Goal: Task Accomplishment & Management: Manage account settings

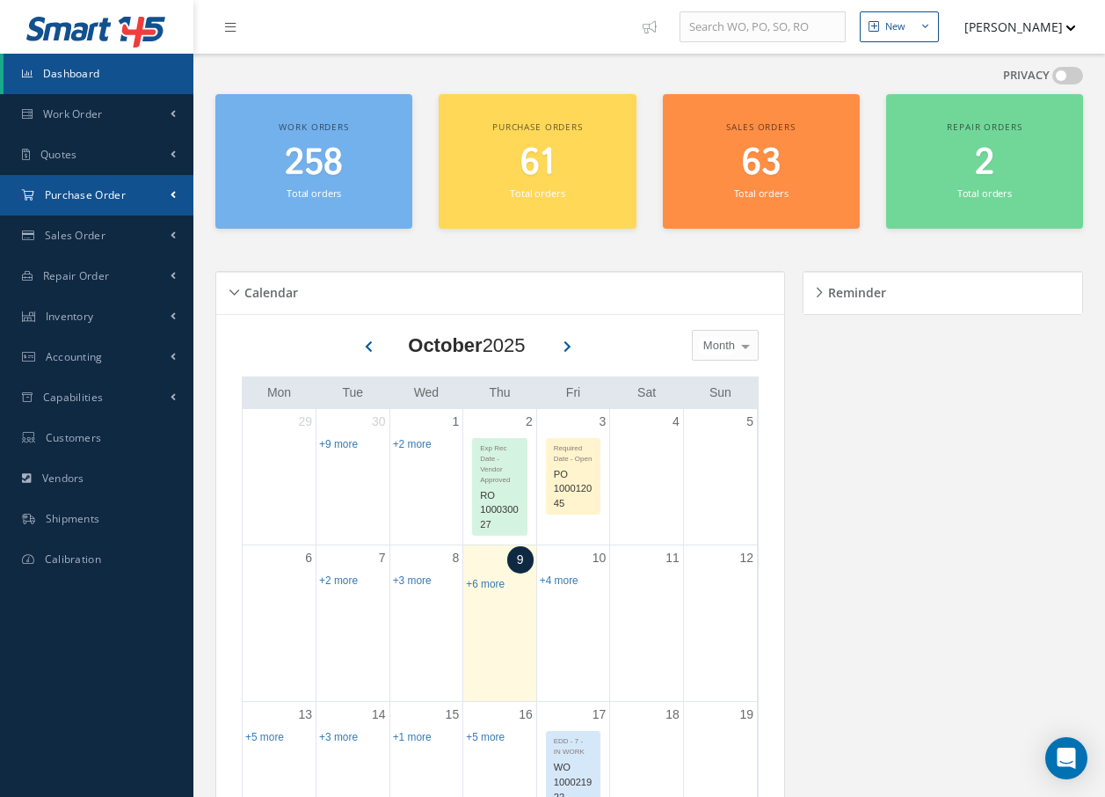
click at [55, 190] on span "Purchase Order" at bounding box center [85, 194] width 81 height 15
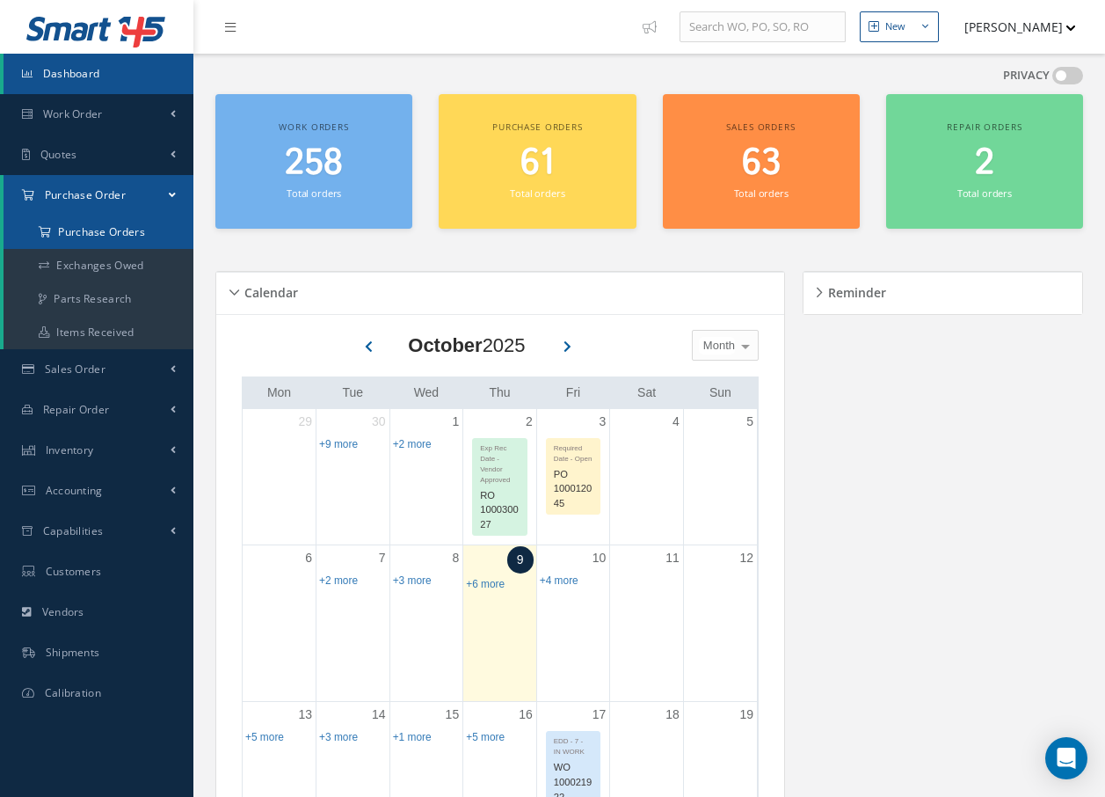
click at [59, 230] on a=1&status_id=2&status_id=3&status_id=5&collapsedFilters"] "Purchase Orders" at bounding box center [99, 231] width 190 height 33
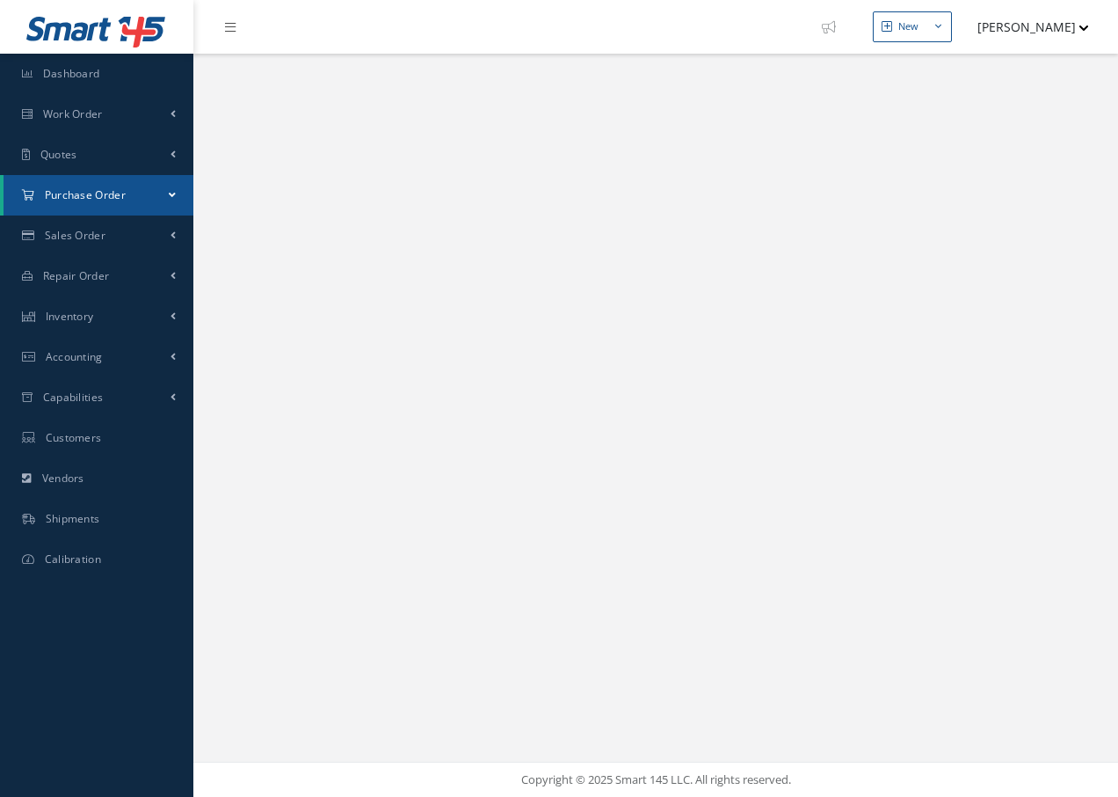
select select "25"
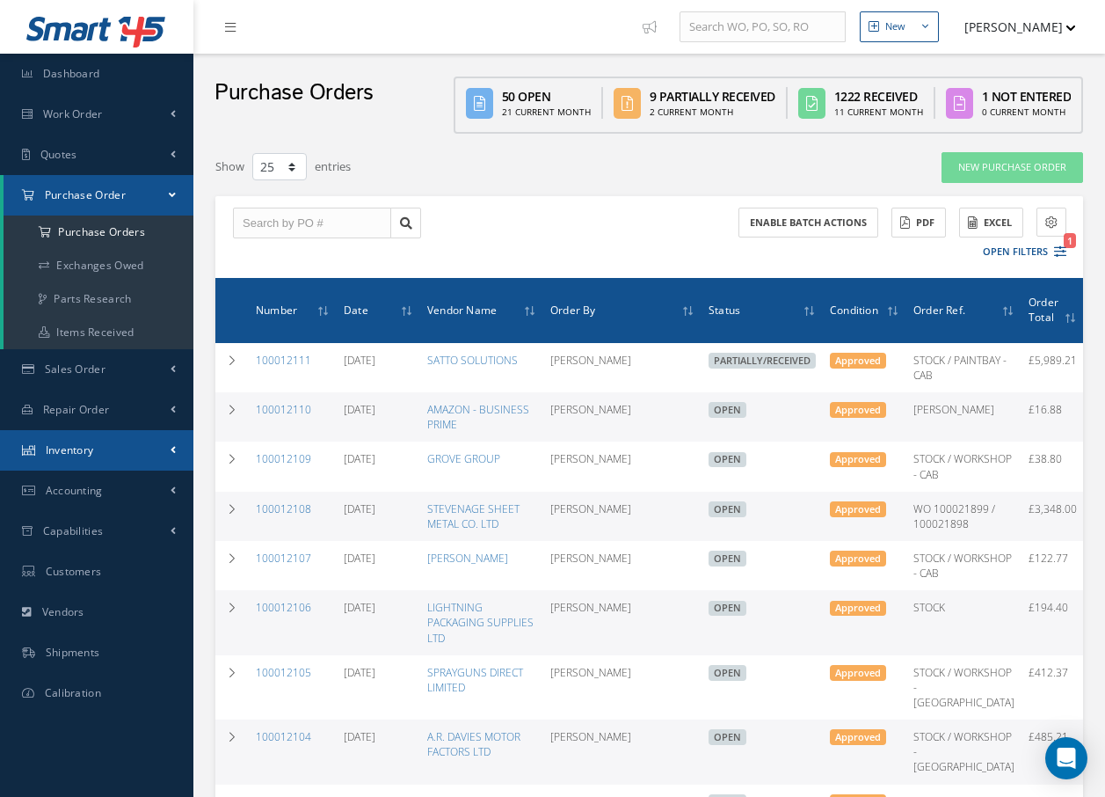
click at [102, 447] on link "Inventory" at bounding box center [96, 450] width 193 height 40
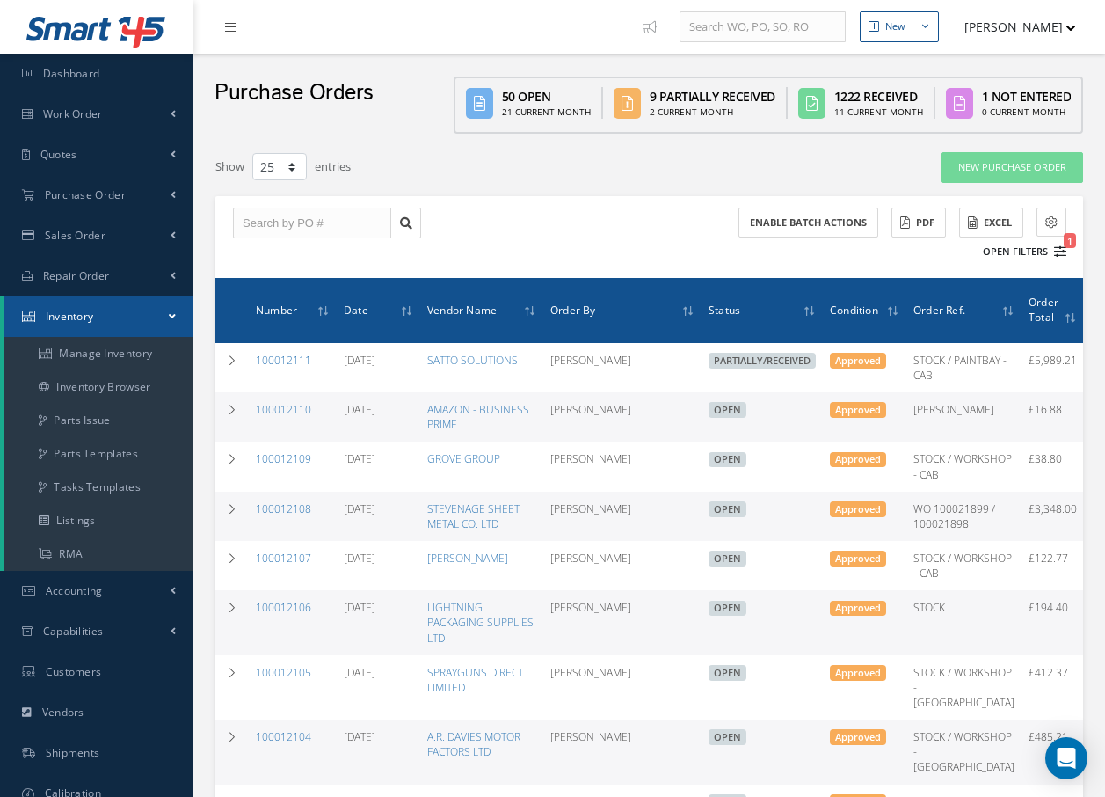
click at [1002, 251] on button "Open Filters 1" at bounding box center [1016, 251] width 99 height 29
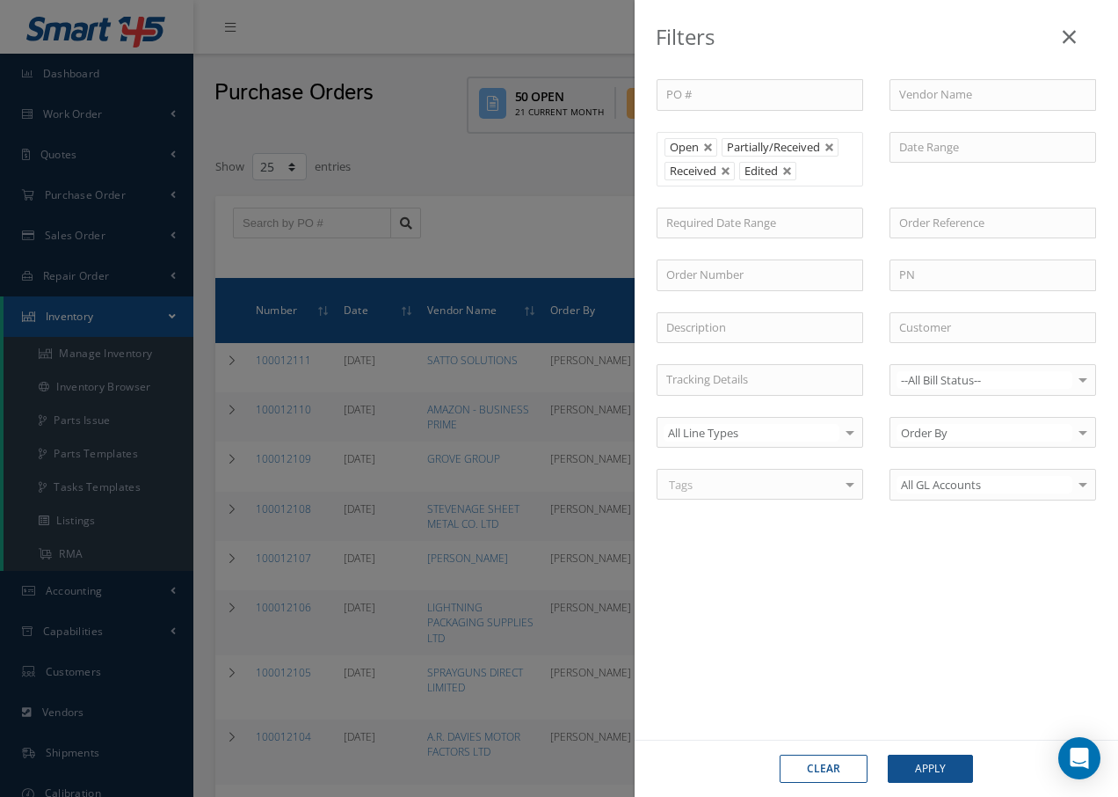
click at [1067, 33] on icon at bounding box center [1069, 36] width 13 height 21
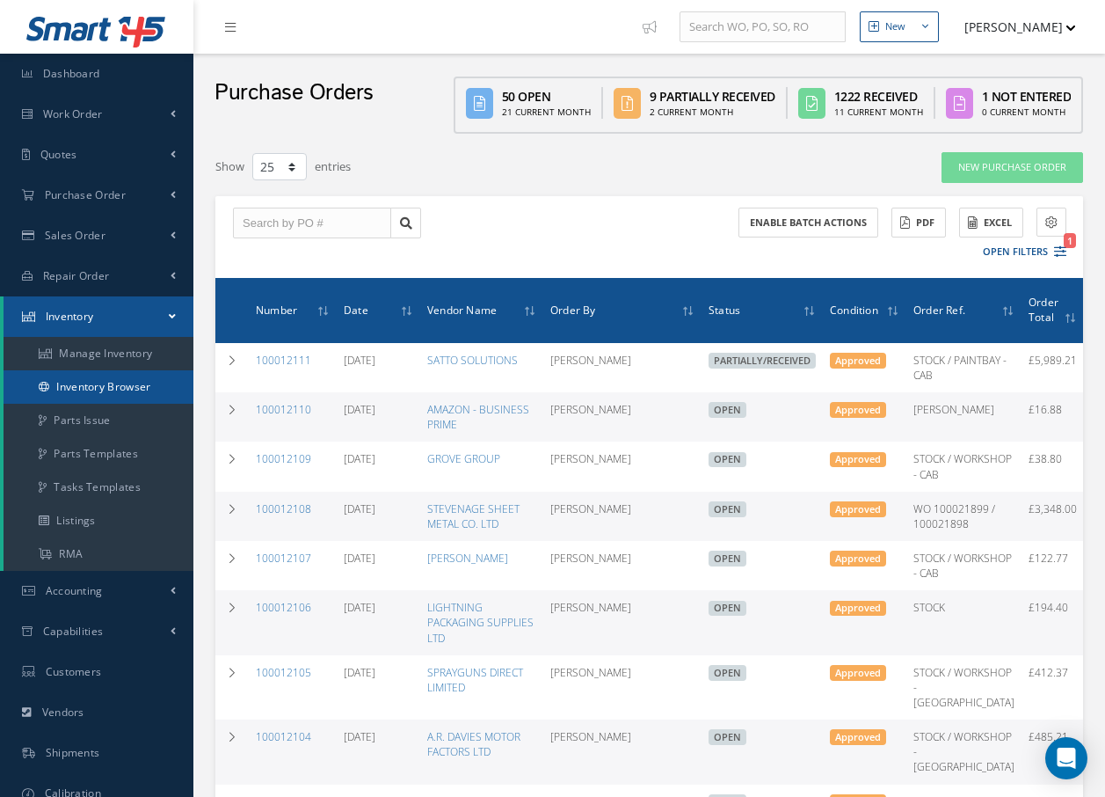
click at [101, 381] on link "Inventory Browser" at bounding box center [99, 386] width 190 height 33
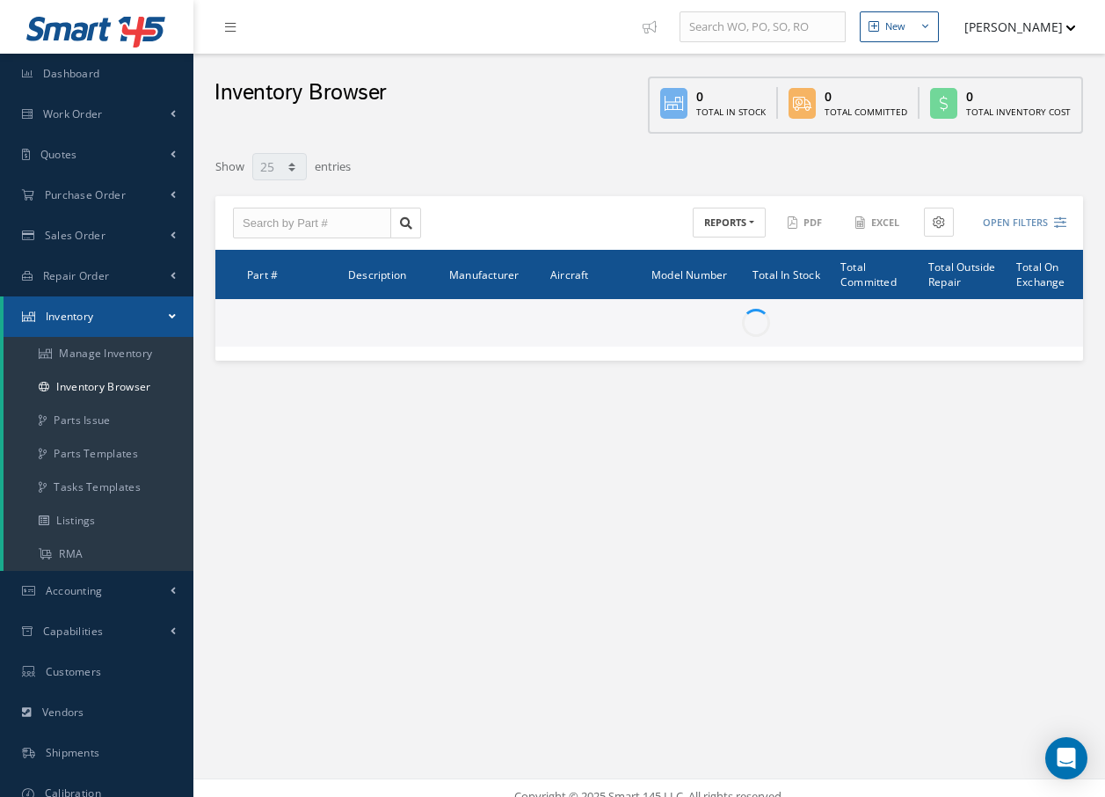
select select "25"
type input "Locations"
type input "All General Ledger"
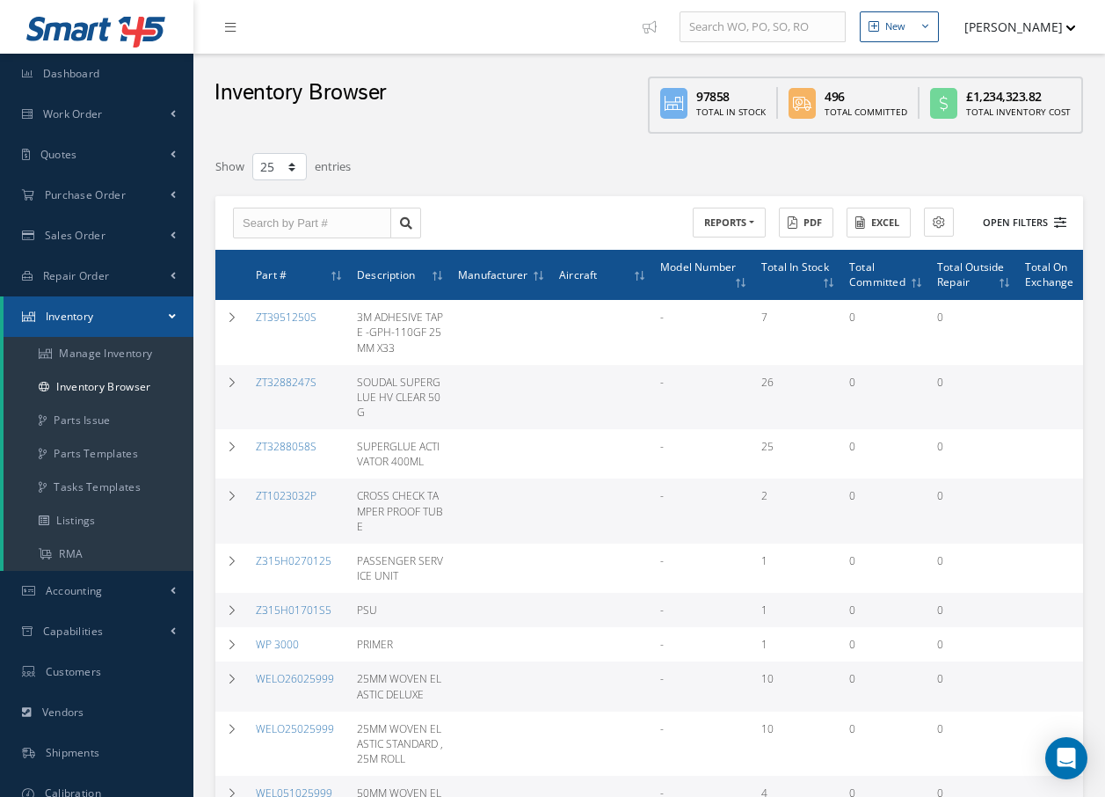
click at [1022, 222] on button "Open Filters" at bounding box center [1016, 222] width 99 height 29
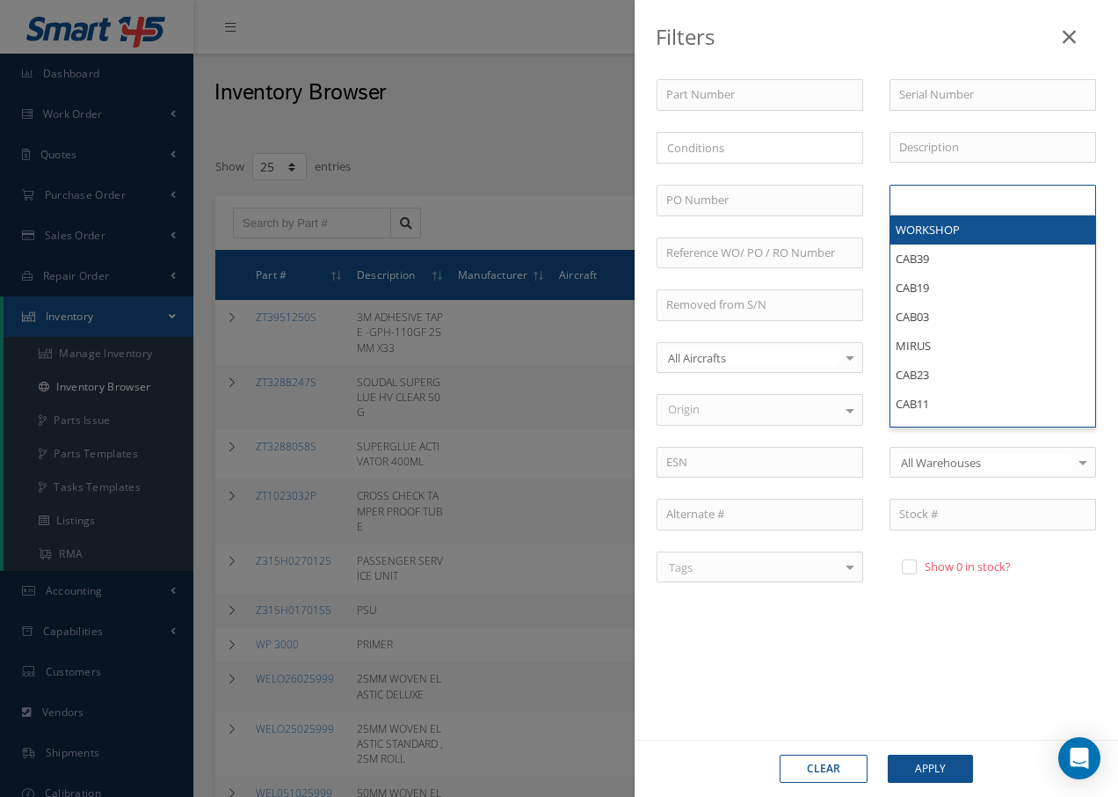
click at [1017, 201] on ul at bounding box center [993, 200] width 207 height 31
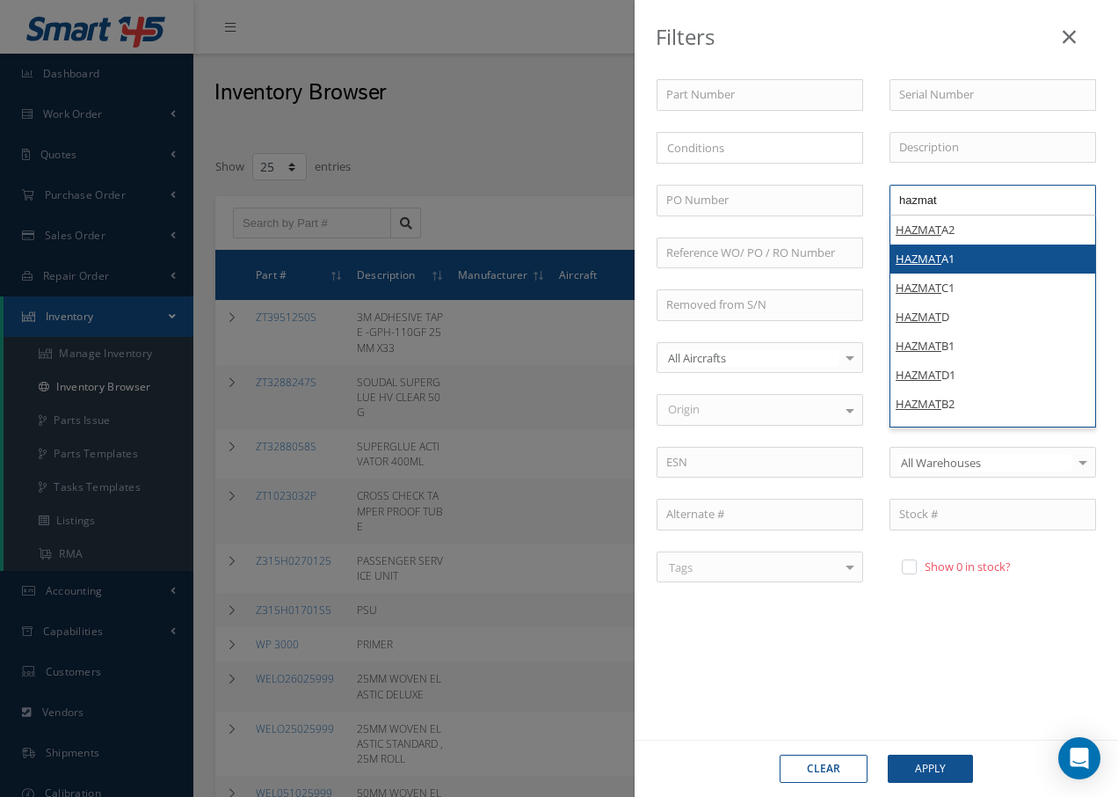
type input "hazmat"
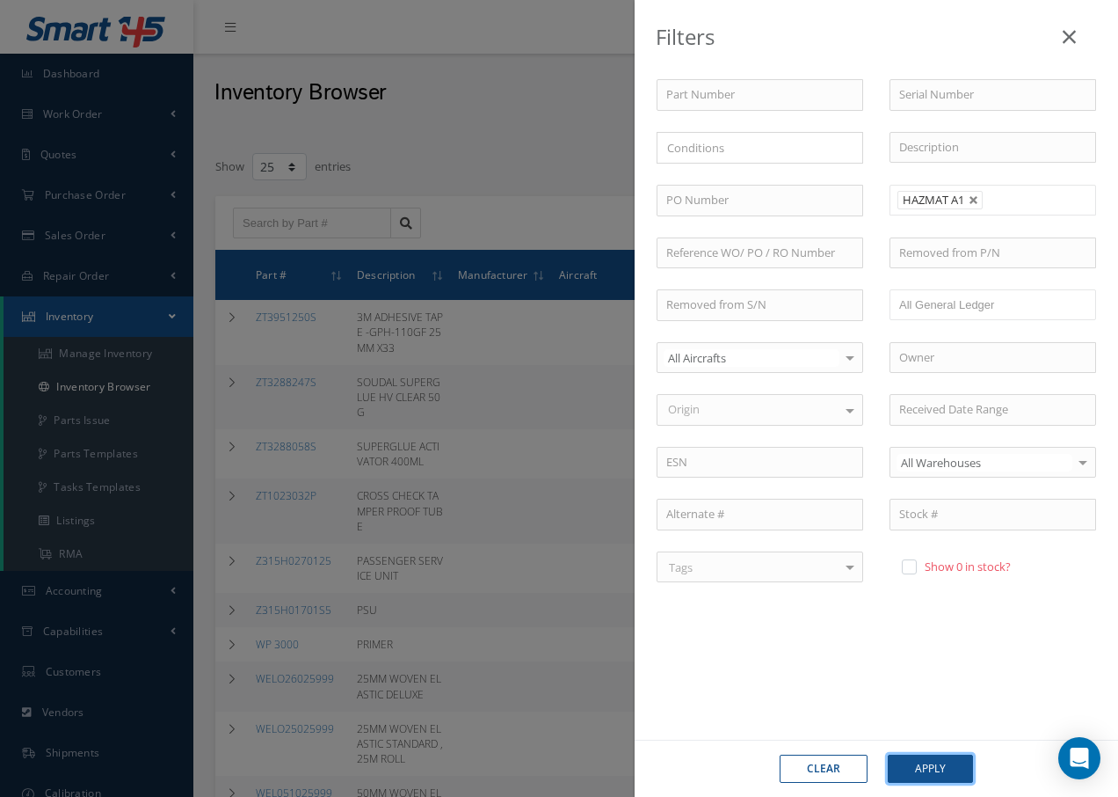
click at [946, 768] on button "Apply" at bounding box center [930, 768] width 85 height 28
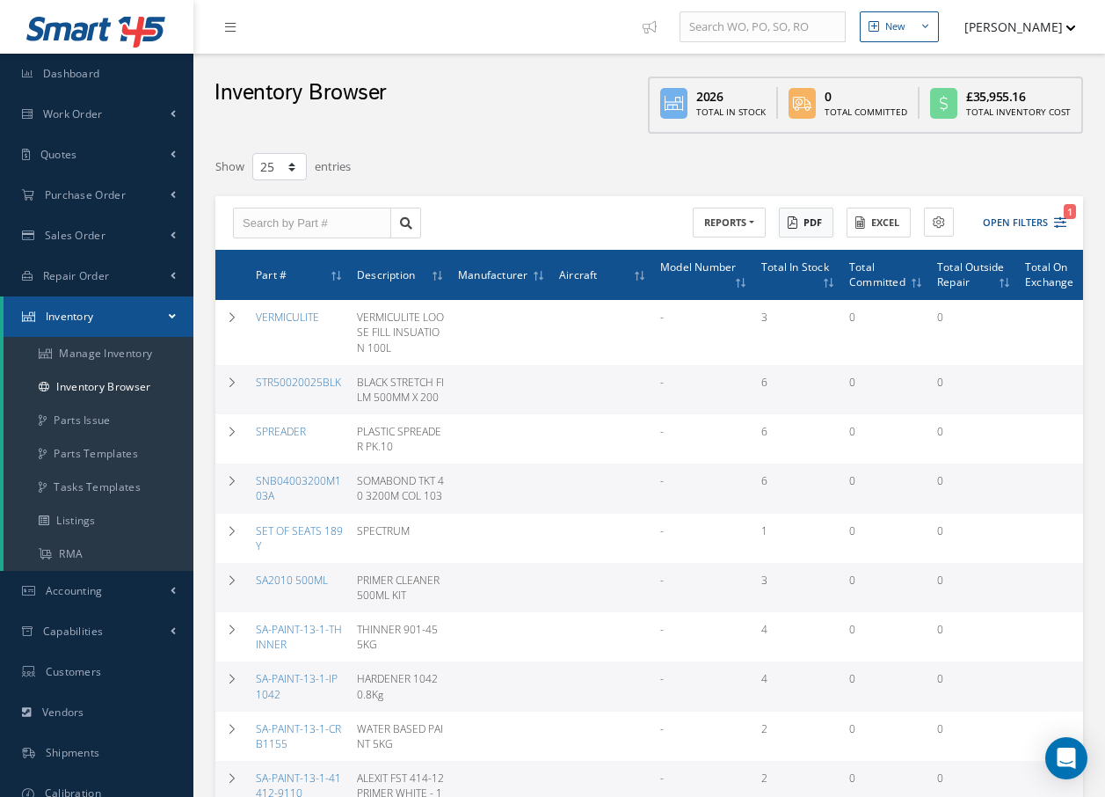
click at [809, 224] on button "PDF" at bounding box center [806, 222] width 55 height 31
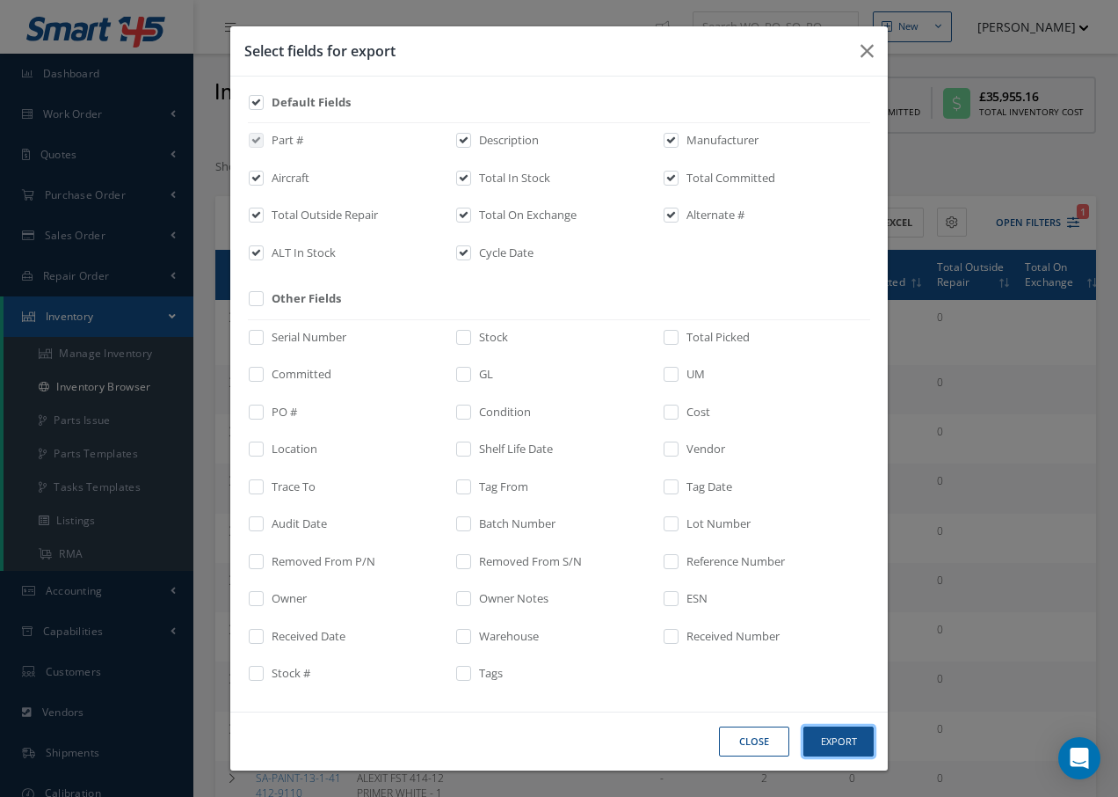
click at [854, 739] on button "Export" at bounding box center [839, 741] width 70 height 31
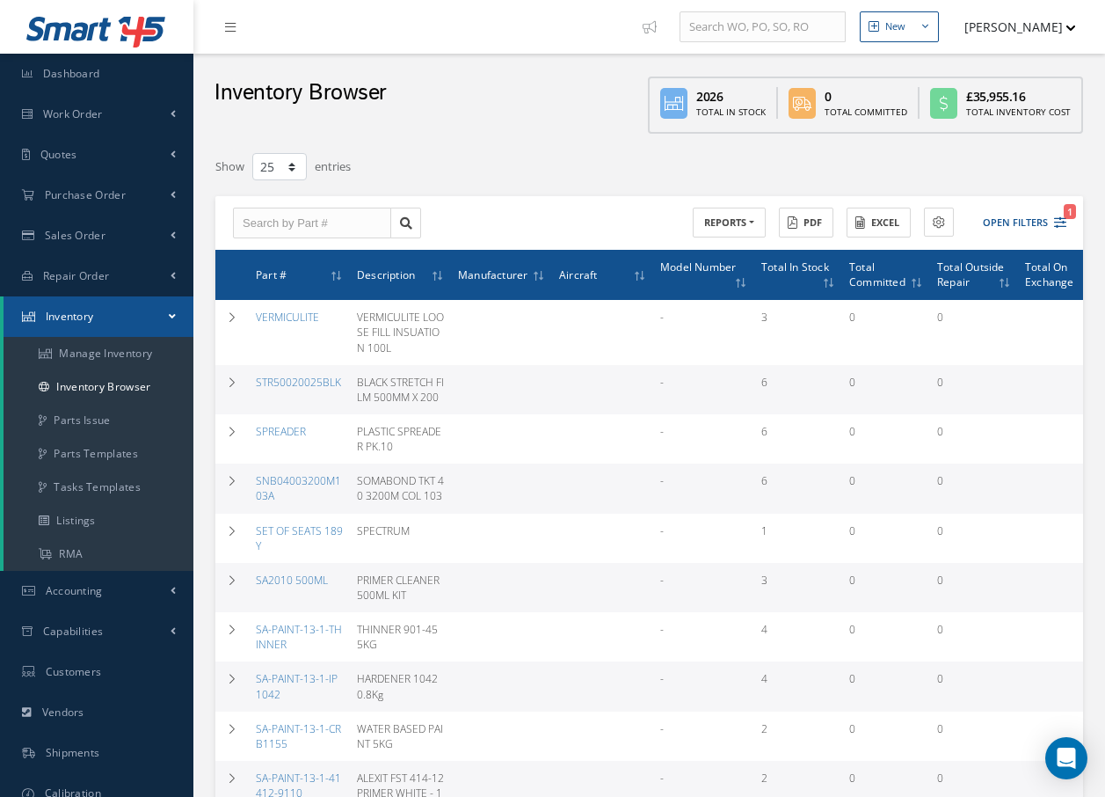
scroll to position [88, 0]
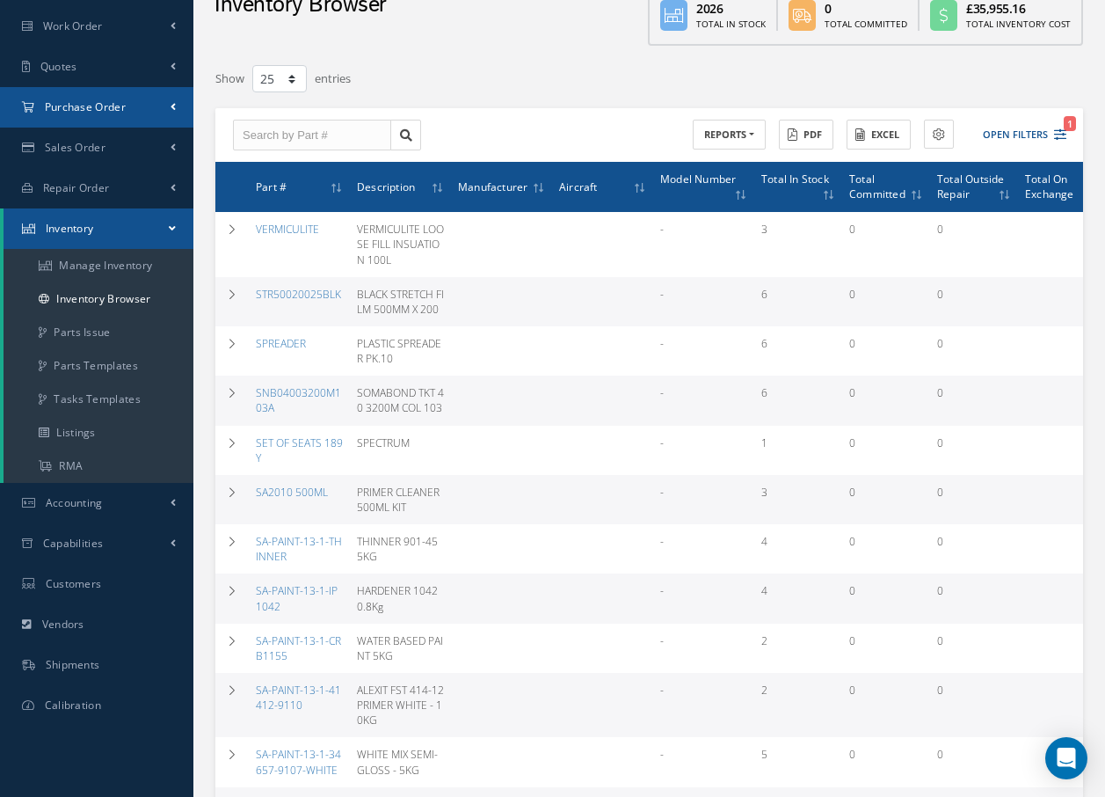
click at [120, 104] on span "Purchase Order" at bounding box center [85, 106] width 81 height 15
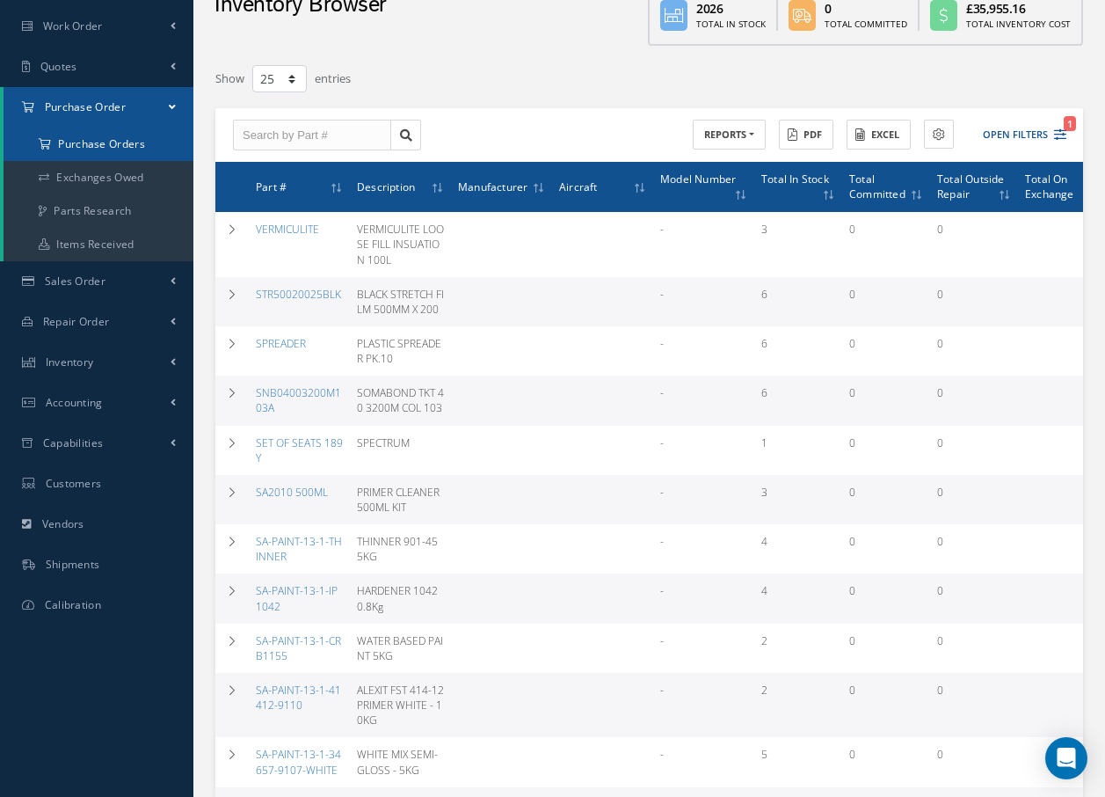
click at [117, 143] on a=1&status_id=2&status_id=3&status_id=5&collapsedFilters"] "Purchase Orders" at bounding box center [99, 143] width 190 height 33
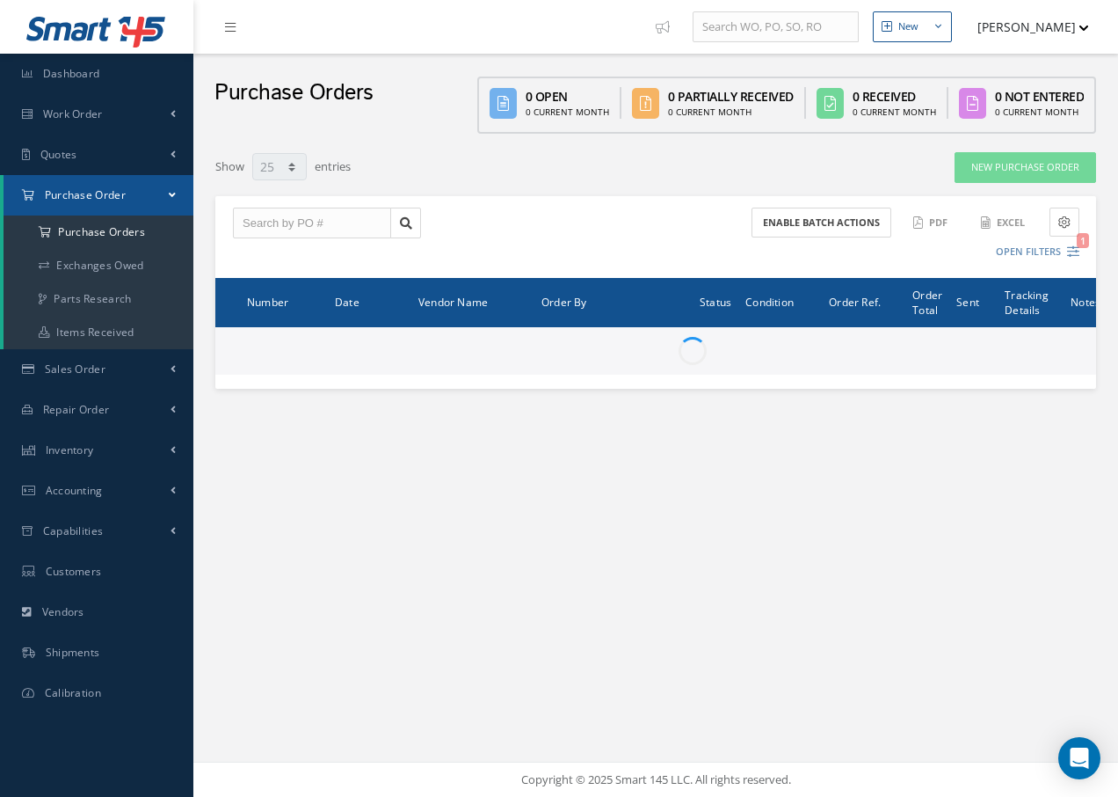
select select "25"
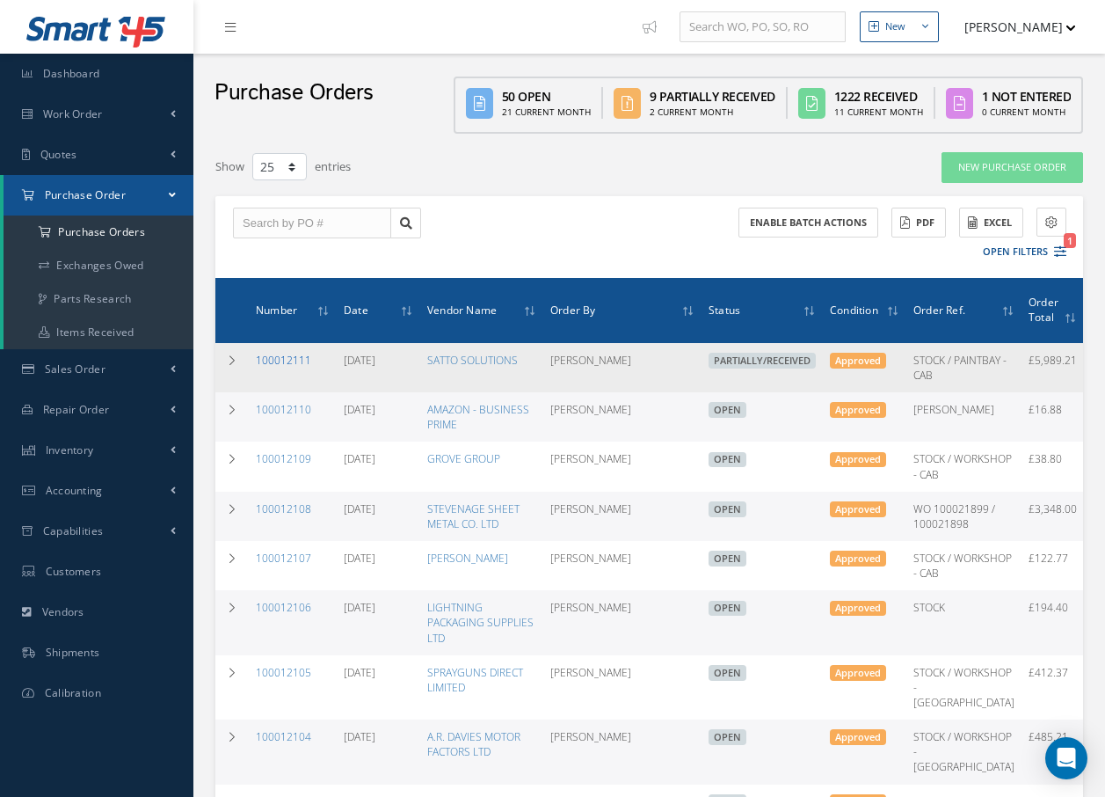
click at [297, 362] on link "100012111" at bounding box center [283, 360] width 55 height 15
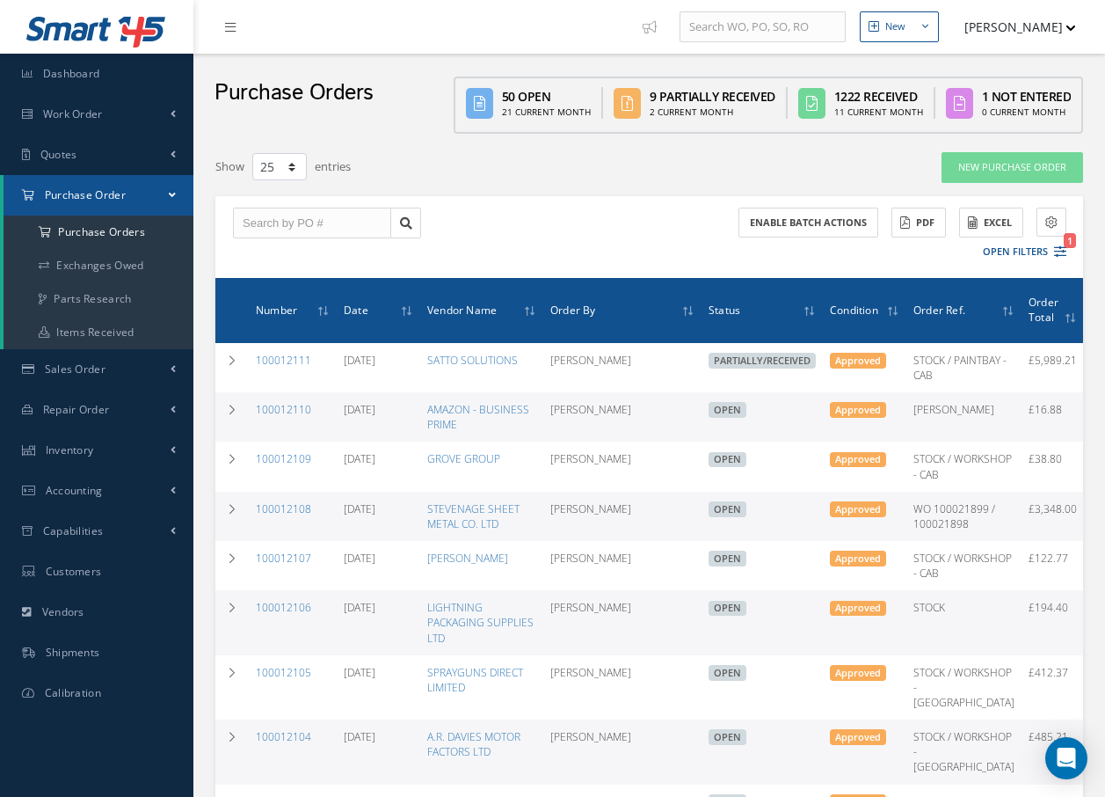
select select "25"
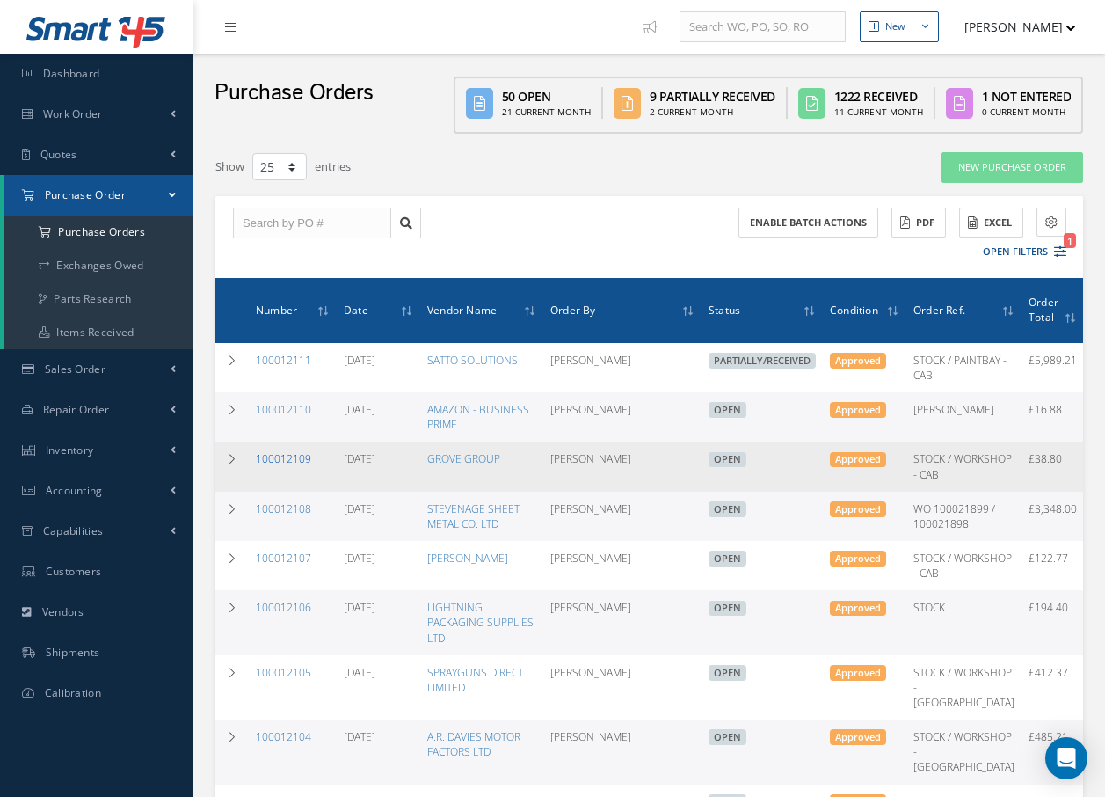
click at [294, 466] on link "100012109" at bounding box center [283, 458] width 55 height 15
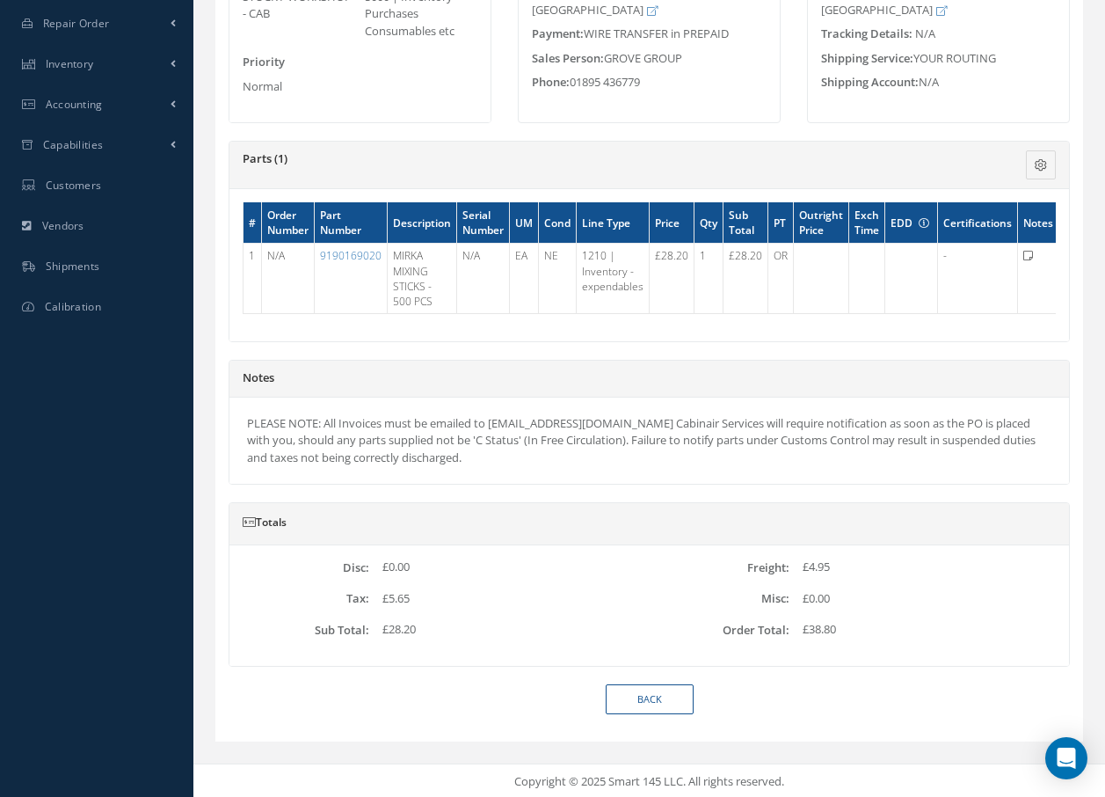
scroll to position [388, 0]
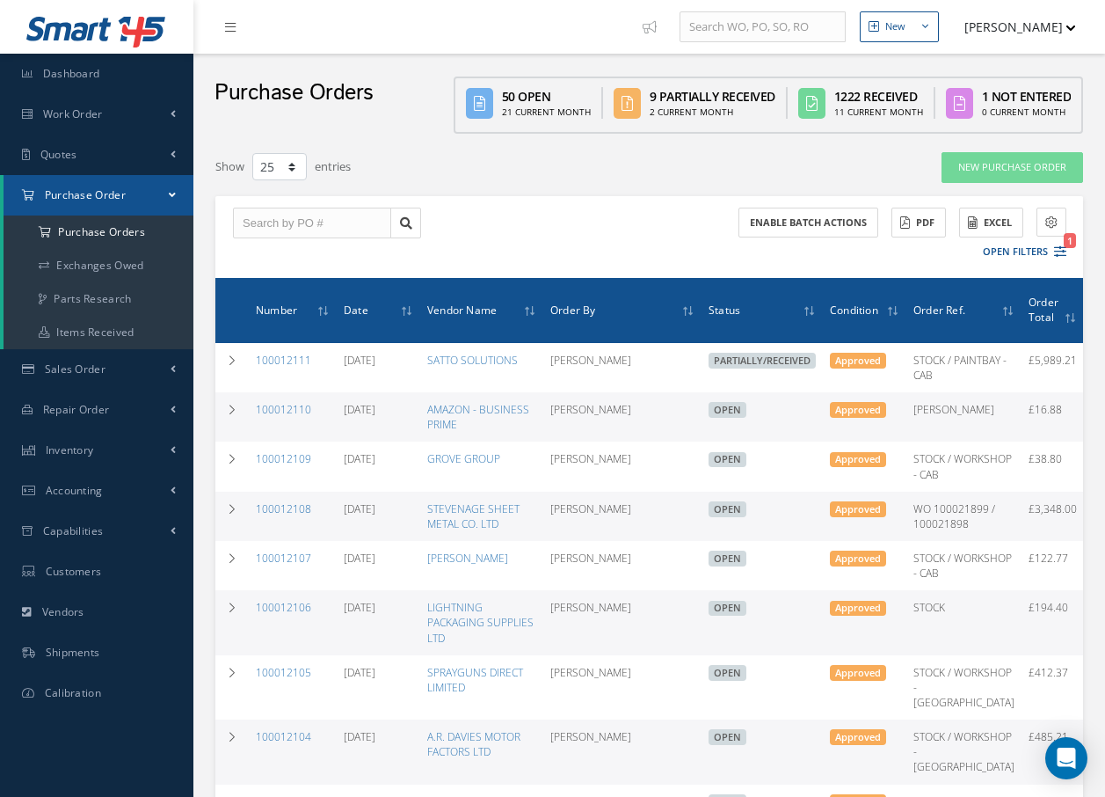
select select "25"
